Goal: Task Accomplishment & Management: Use online tool/utility

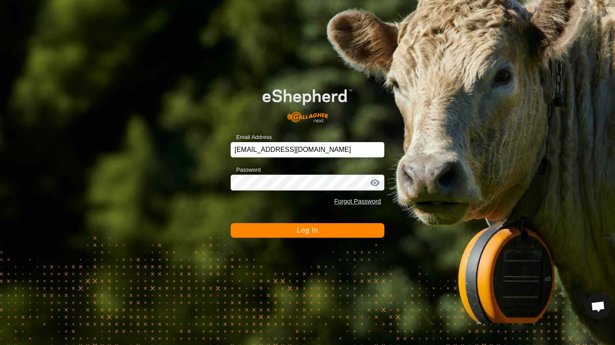
click at [326, 235] on button "Log In" at bounding box center [307, 230] width 154 height 15
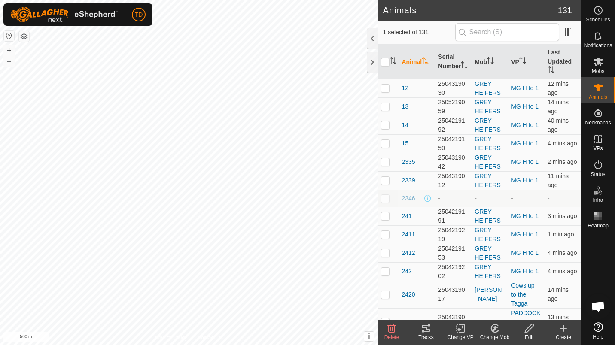
click at [432, 339] on div "Tracks" at bounding box center [426, 337] width 34 height 8
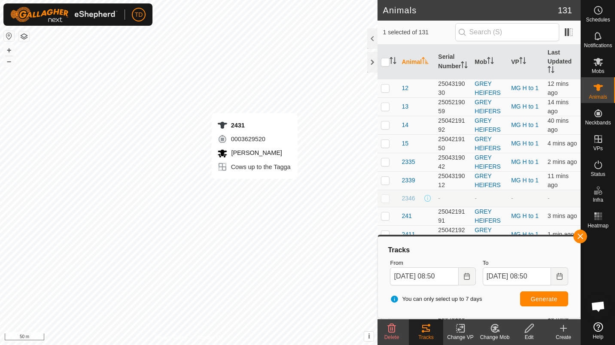
checkbox input "true"
checkbox input "false"
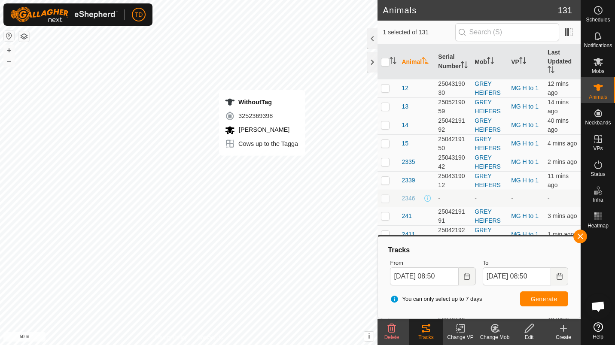
click at [262, 164] on div "WithoutTag 3252369398 [PERSON_NAME] Cows up to the Tagga + – ⇧ i This applicati…" at bounding box center [188, 172] width 377 height 345
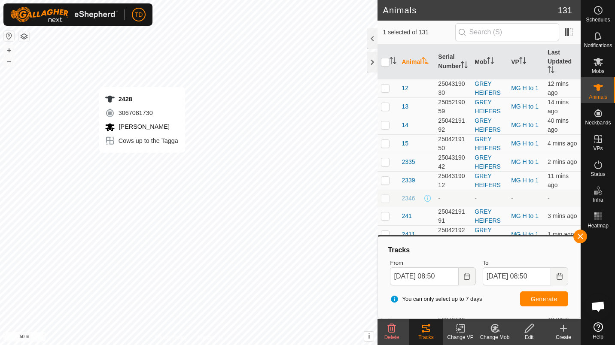
click at [142, 161] on div "2428 3067081730 [PERSON_NAME] Cows up to the Tagga + – ⇧ i This application inc…" at bounding box center [188, 172] width 377 height 345
checkbox input "true"
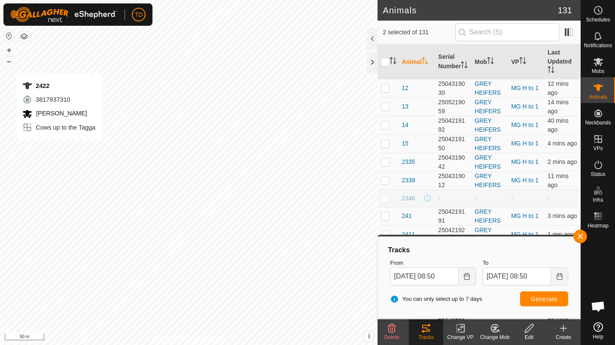
click at [59, 148] on div "2422 3817937310 [PERSON_NAME] Cows up to the Tagga + – ⇧ i This application inc…" at bounding box center [188, 172] width 377 height 345
checkbox input "true"
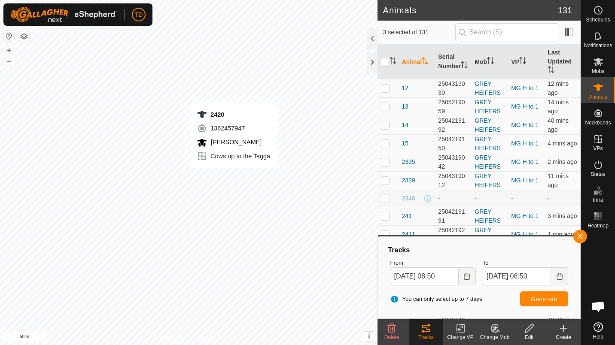
click at [234, 177] on div "2420 1362457947 [PERSON_NAME] Cows up to the Tagga + – ⇧ i This application inc…" at bounding box center [188, 172] width 377 height 345
checkbox input "true"
click at [229, 179] on div "2423 0622244960 [PERSON_NAME] Cows up to the Tagga + – ⇧ i This application inc…" at bounding box center [188, 172] width 377 height 345
checkbox input "true"
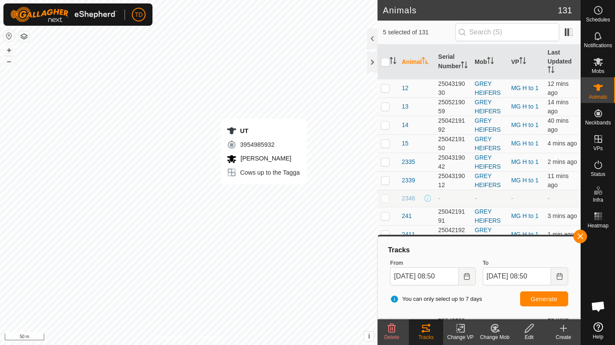
click at [263, 193] on div "UT 3954985932 [PERSON_NAME] Cows up to the Tagga + – ⇧ i This application inclu…" at bounding box center [188, 172] width 377 height 345
checkbox input "true"
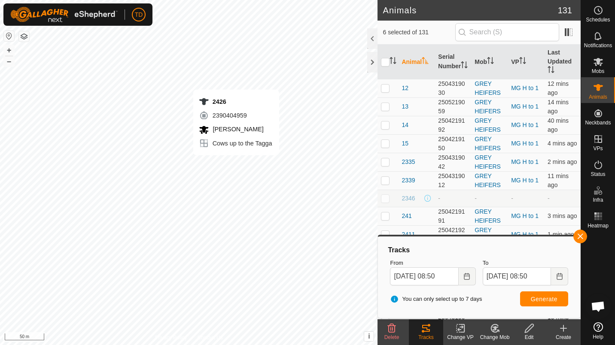
click at [236, 164] on div "2426 2390404959 [PERSON_NAME] Cows up to the Tagga + – ⇧ i This application inc…" at bounding box center [188, 172] width 377 height 345
checkbox input "true"
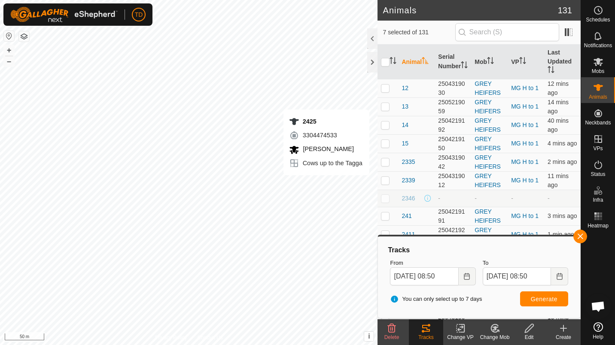
click at [369, 184] on div "2425 3304474533 [PERSON_NAME] Cows up to the Tagga + – ⇧ i This application inc…" at bounding box center [188, 172] width 377 height 345
checkbox input "true"
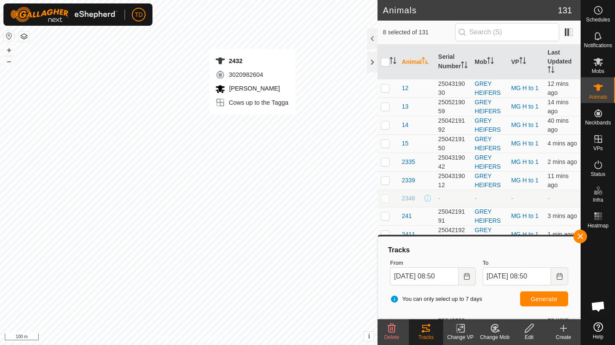
click at [252, 123] on div "2432 3020982604 [PERSON_NAME] Cows up to the Tagga + – ⇧ i This application inc…" at bounding box center [188, 172] width 377 height 345
checkbox input "true"
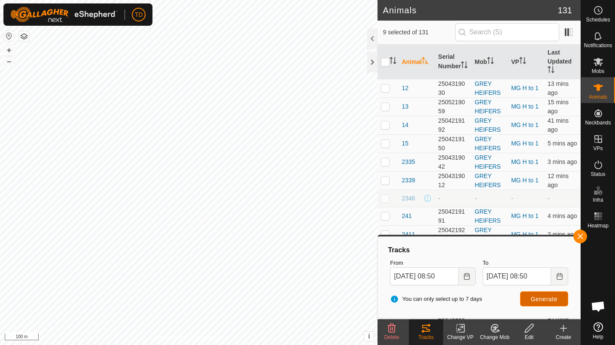
click at [554, 300] on span "Generate" at bounding box center [543, 299] width 27 height 7
click at [580, 237] on button "button" at bounding box center [580, 237] width 14 height 14
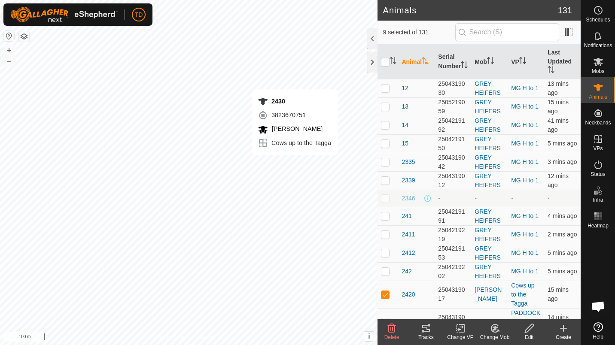
checkbox input "false"
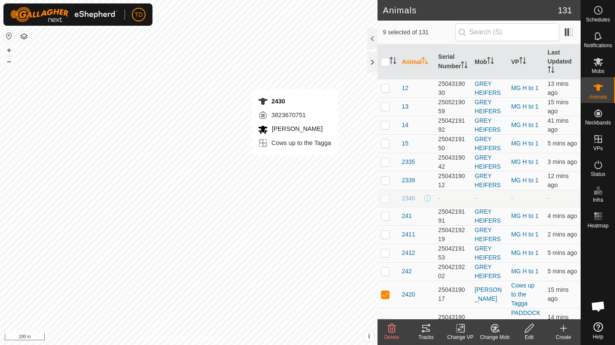
checkbox input "false"
checkbox input "true"
checkbox input "false"
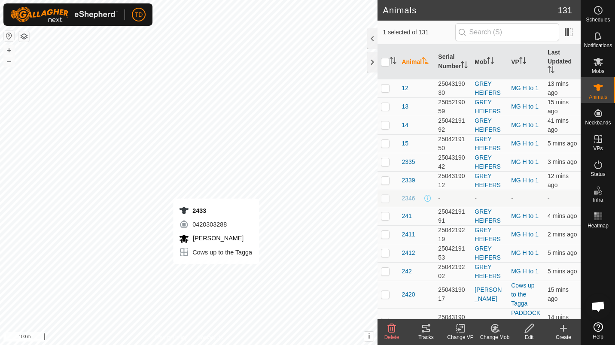
click at [216, 273] on div "2433 0420303288 [PERSON_NAME] Cows up to the Tagga + – ⇧ i This application inc…" at bounding box center [188, 172] width 377 height 345
click at [220, 278] on div "2433 0420303288 [PERSON_NAME] Cows up to the Tagga + – ⇧ i This application inc…" at bounding box center [188, 172] width 377 height 345
checkbox input "false"
click at [221, 279] on div "2424 3489366439 [PERSON_NAME] Cows up to the Tagga + – ⇧ i This application inc…" at bounding box center [188, 172] width 377 height 345
checkbox input "true"
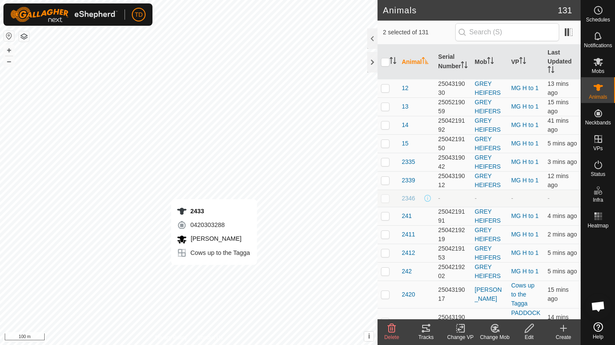
click at [214, 273] on div "2433 0420303288 [PERSON_NAME] Cows up to the Tagga + – ⇧ i This application inc…" at bounding box center [188, 172] width 377 height 345
checkbox input "true"
click at [428, 328] on icon at bounding box center [426, 328] width 10 height 10
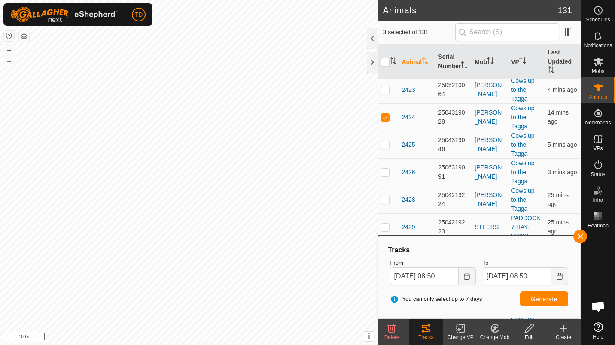
scroll to position [287, 0]
click at [572, 27] on span at bounding box center [568, 32] width 14 height 14
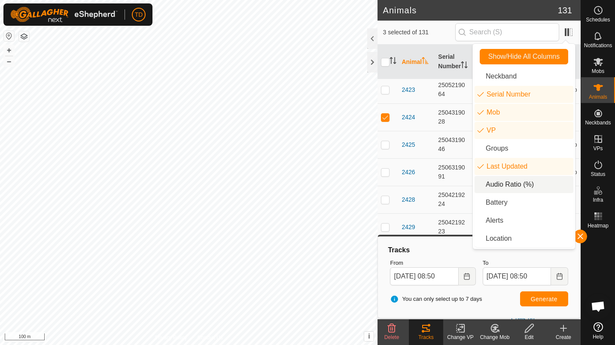
click at [517, 180] on li "Audio Ratio (%)" at bounding box center [523, 184] width 99 height 17
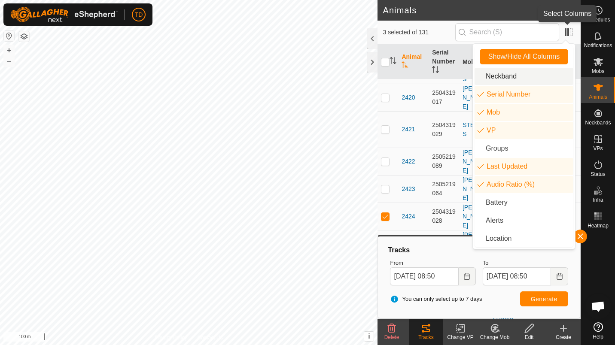
click at [574, 33] on span at bounding box center [568, 32] width 14 height 14
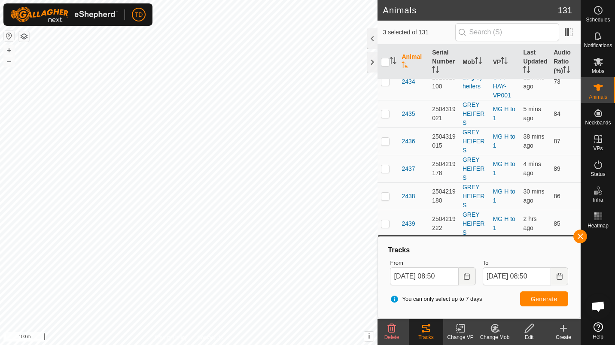
scroll to position [711, 0]
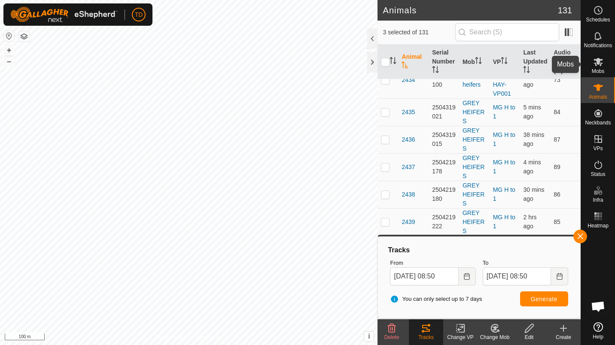
click at [605, 61] on div "Mobs" at bounding box center [598, 64] width 34 height 26
